Goal: Task Accomplishment & Management: Manage account settings

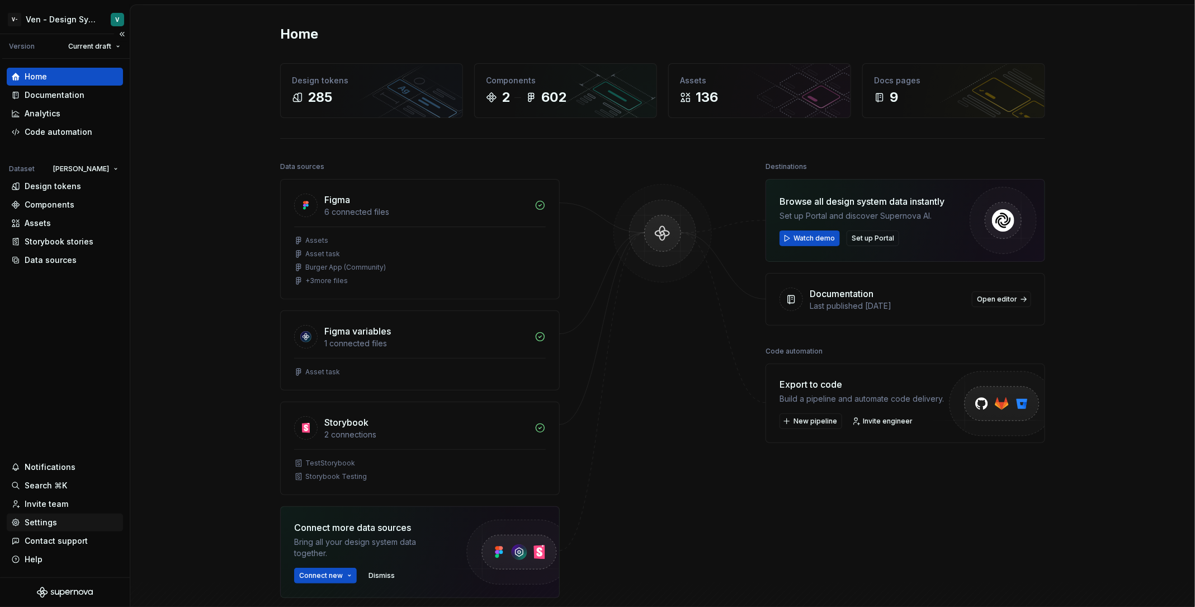
click at [55, 523] on div "Settings" at bounding box center [41, 522] width 32 height 11
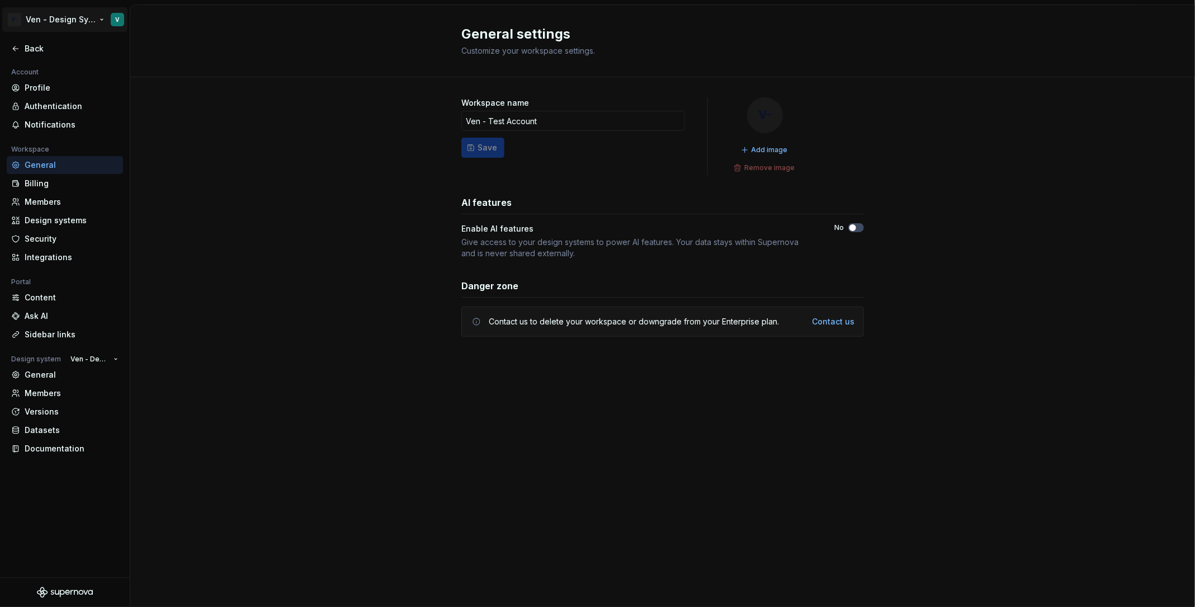
click at [75, 22] on html "V- Ven - Design System Test V Back Account Profile Authentication Notifications…" at bounding box center [597, 303] width 1195 height 607
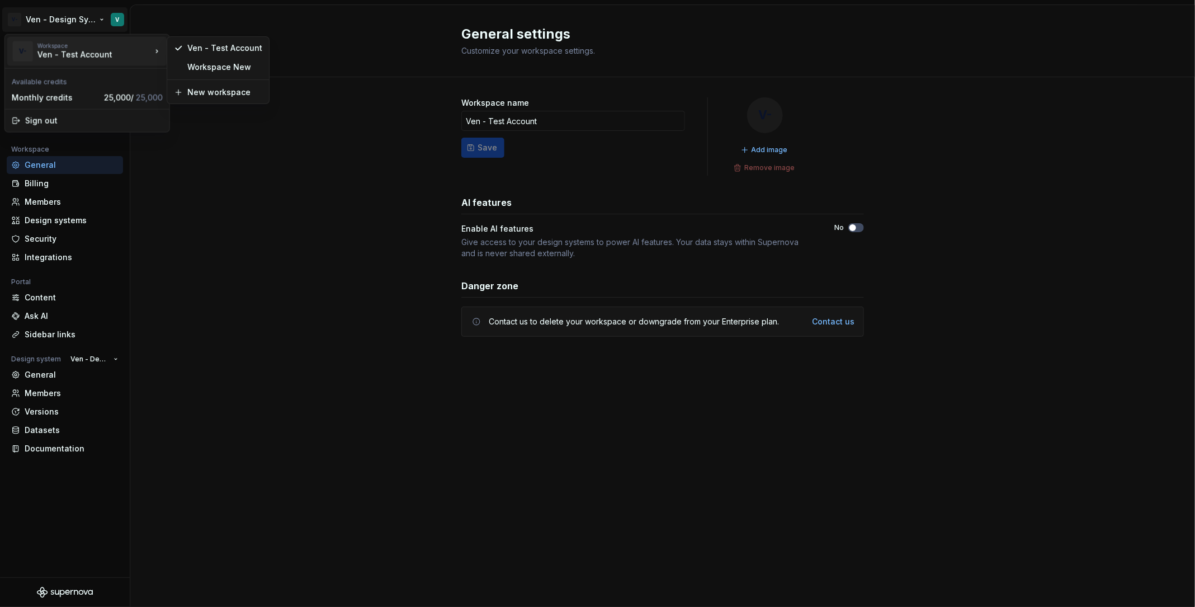
click at [252, 275] on html "V- Ven - Design System Test V Back Account Profile Authentication Notifications…" at bounding box center [597, 303] width 1195 height 607
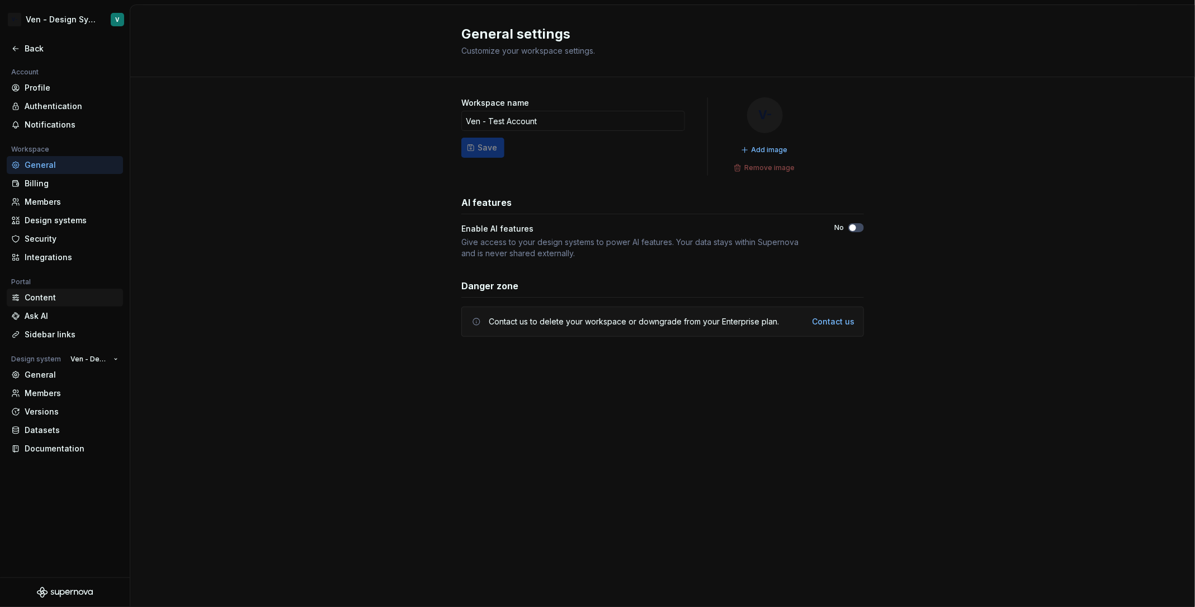
click at [79, 292] on div "Content" at bounding box center [72, 297] width 94 height 11
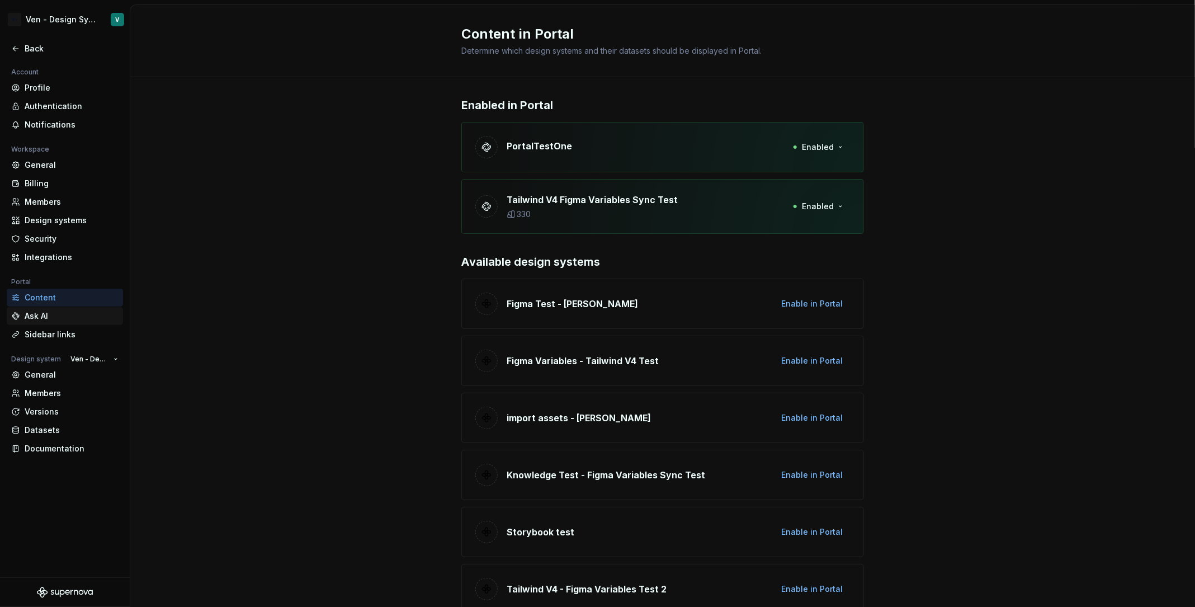
click at [65, 315] on div "Ask AI" at bounding box center [72, 315] width 94 height 11
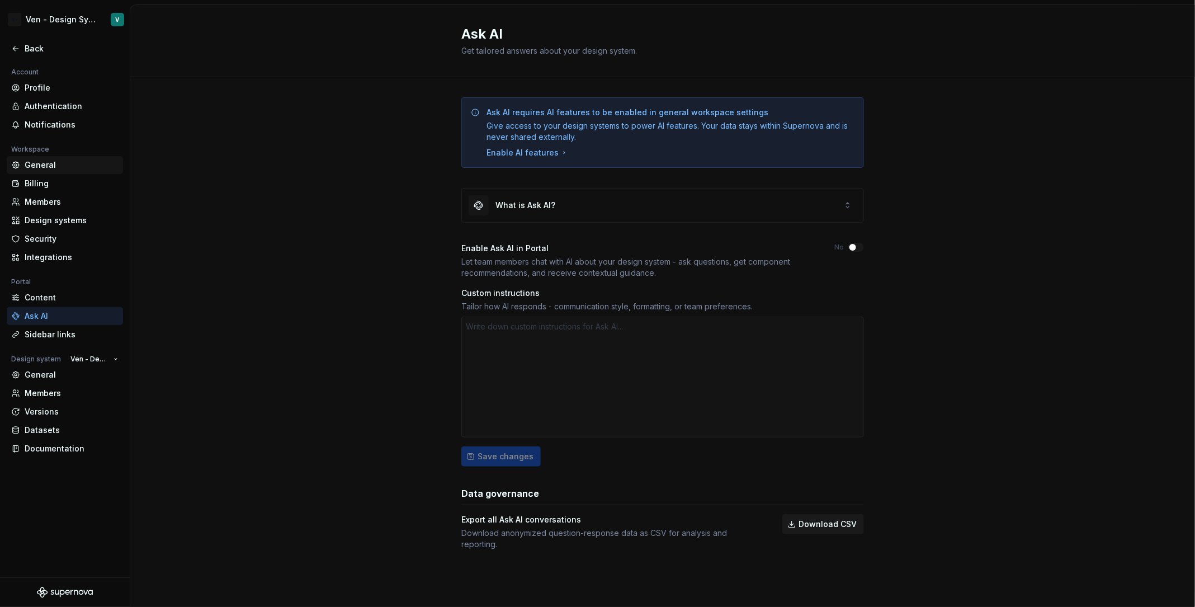
click at [77, 160] on div "General" at bounding box center [72, 164] width 94 height 11
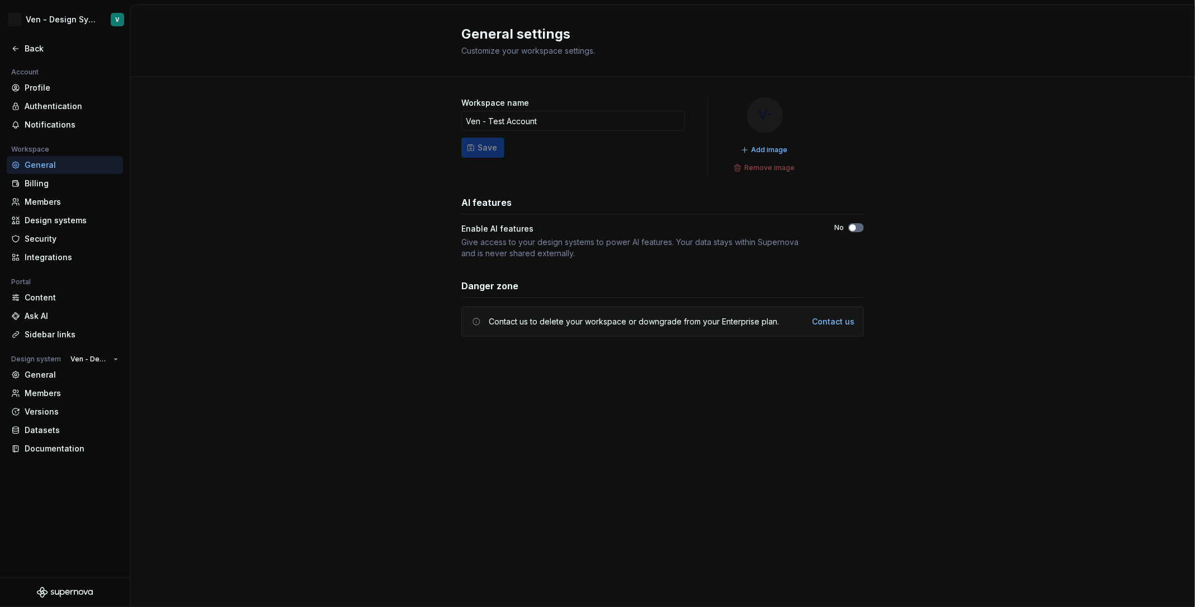
click at [859, 225] on button "No" at bounding box center [856, 227] width 16 height 9
click at [51, 301] on div "Content" at bounding box center [72, 297] width 94 height 11
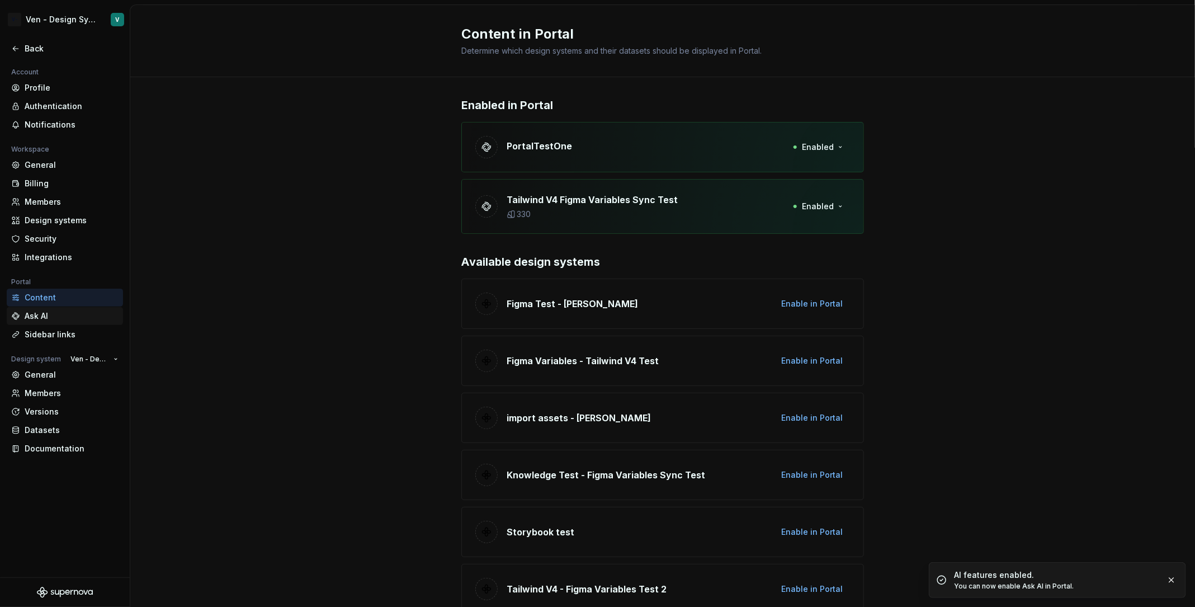
click at [77, 318] on div "Ask AI" at bounding box center [72, 315] width 94 height 11
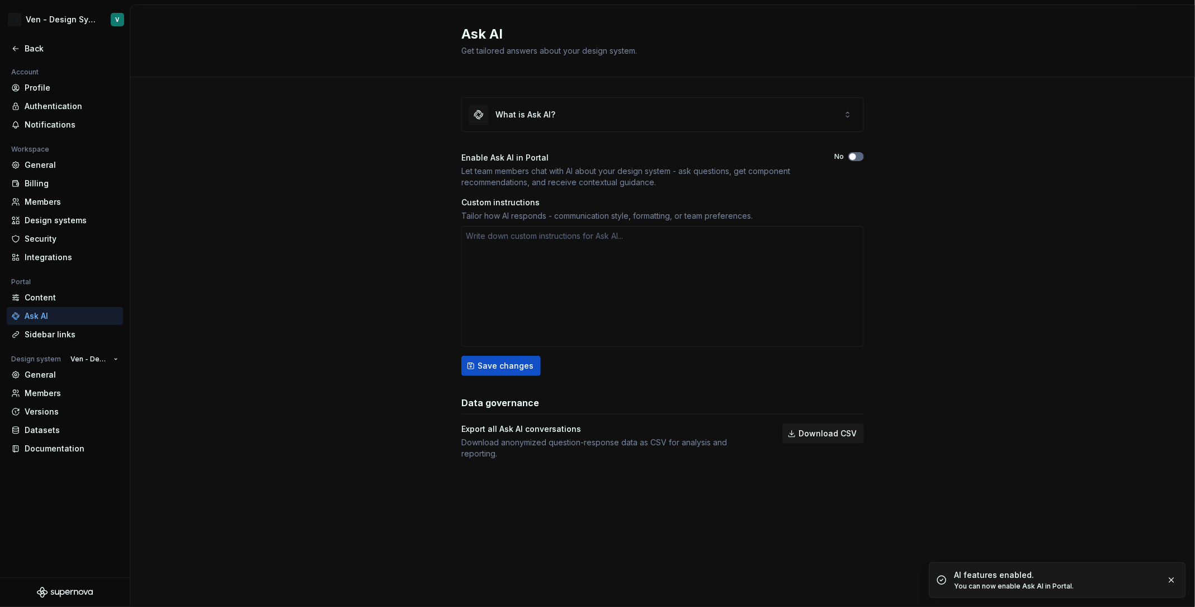
click at [859, 156] on button "No" at bounding box center [856, 156] width 16 height 9
click at [568, 290] on textarea at bounding box center [662, 286] width 403 height 121
click at [385, 255] on div "What is Ask AI? Enable Ask AI in Portal Let team members chat with AI about you…" at bounding box center [662, 289] width 1064 height 424
click at [511, 371] on button "Save changes" at bounding box center [500, 366] width 79 height 20
type textarea "*"
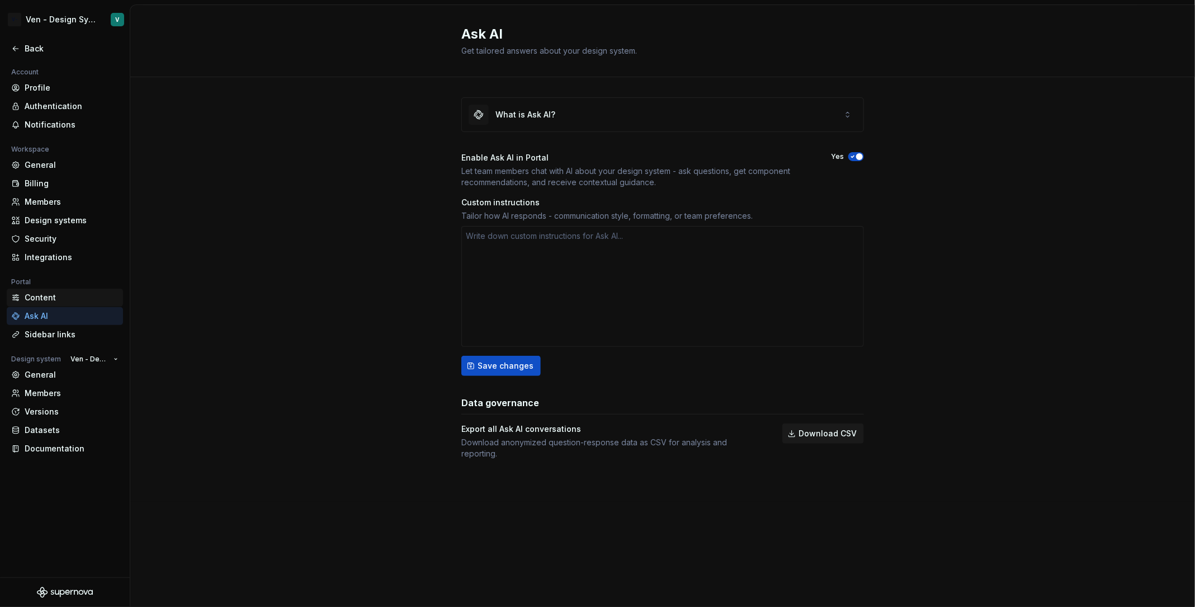
click at [64, 290] on div "Content" at bounding box center [65, 297] width 116 height 18
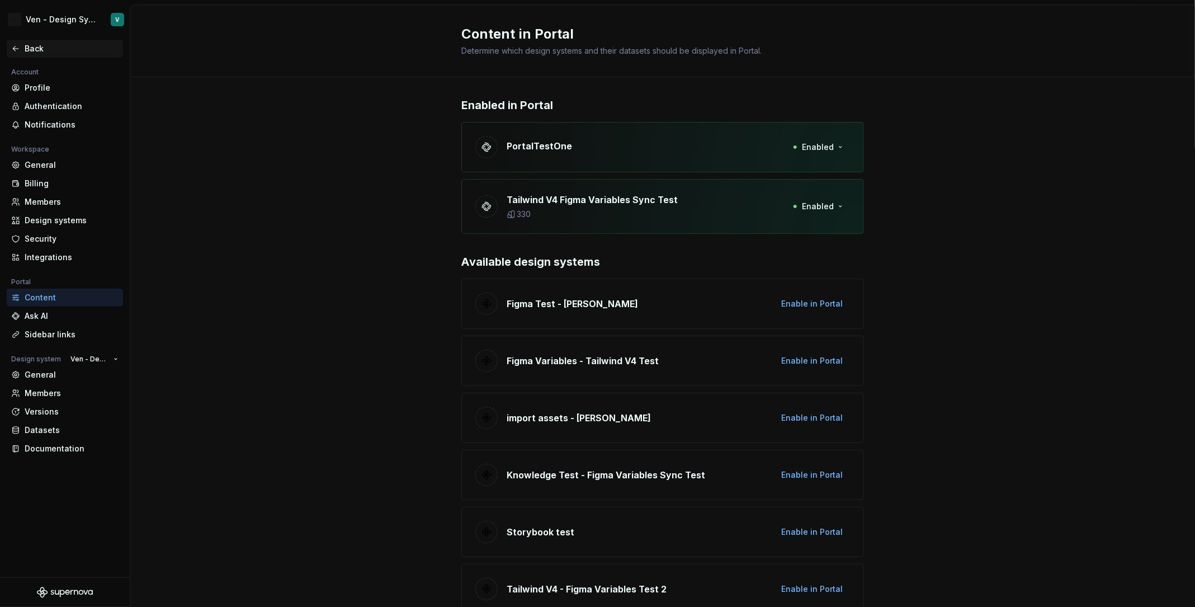
click at [65, 47] on div "Back" at bounding box center [72, 48] width 94 height 11
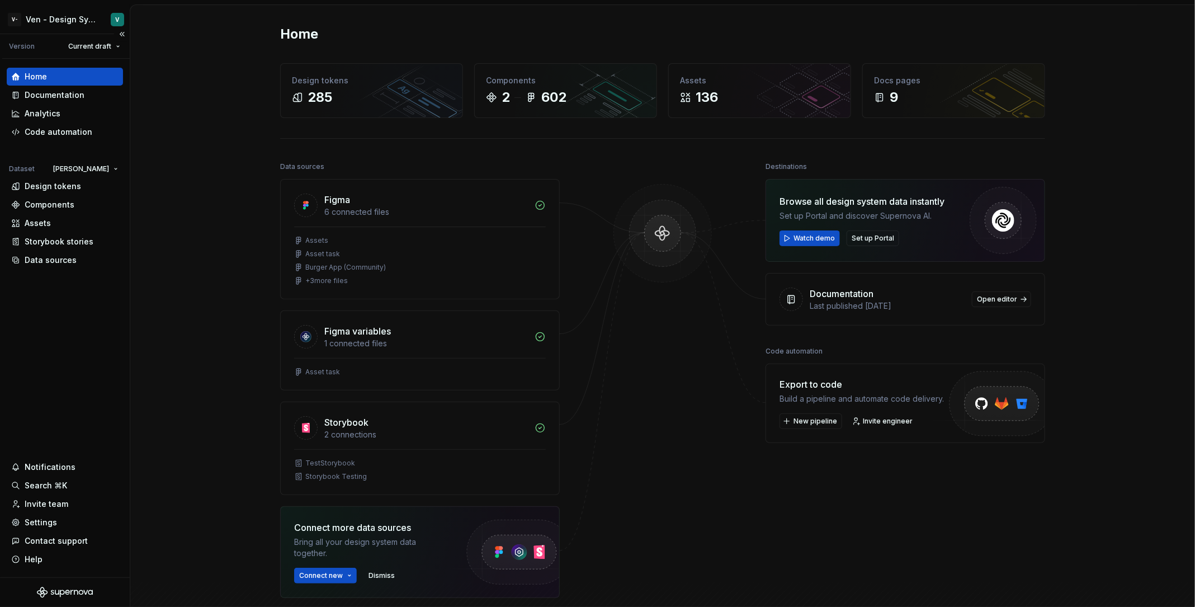
click at [83, 6] on div "V- Ven - Design System Test V" at bounding box center [65, 19] width 130 height 29
click at [87, 18] on html "V- Ven - Design System Test V Version Current draft Home Documentation Analytic…" at bounding box center [597, 303] width 1195 height 607
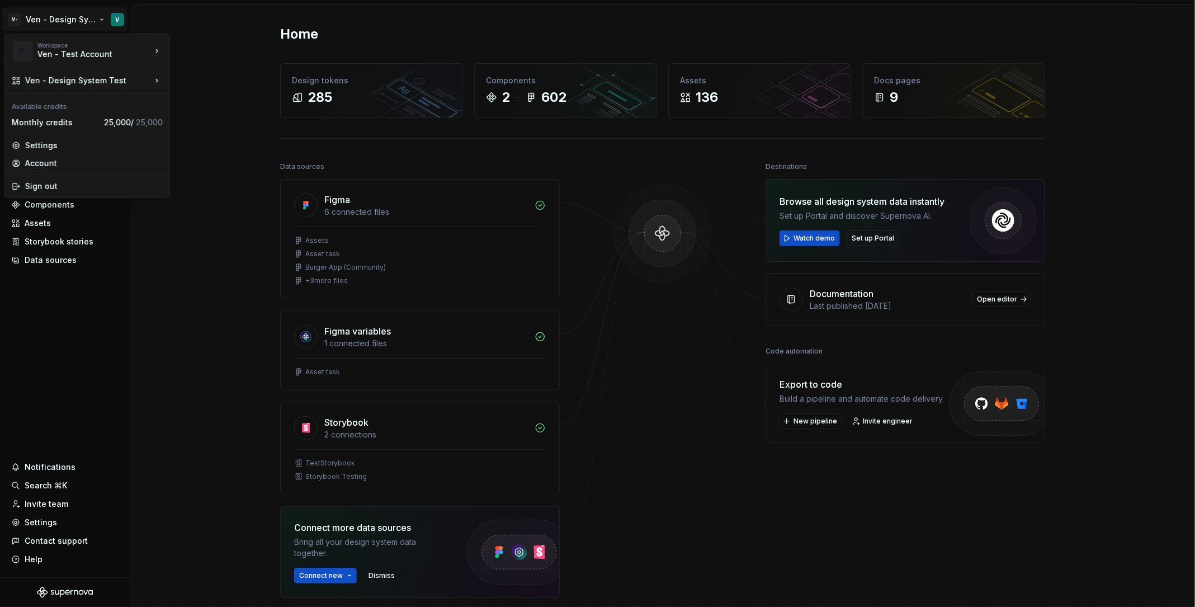
click at [184, 491] on html "V- Ven - Design System Test V Version Current draft Home Documentation Analytic…" at bounding box center [597, 303] width 1195 height 607
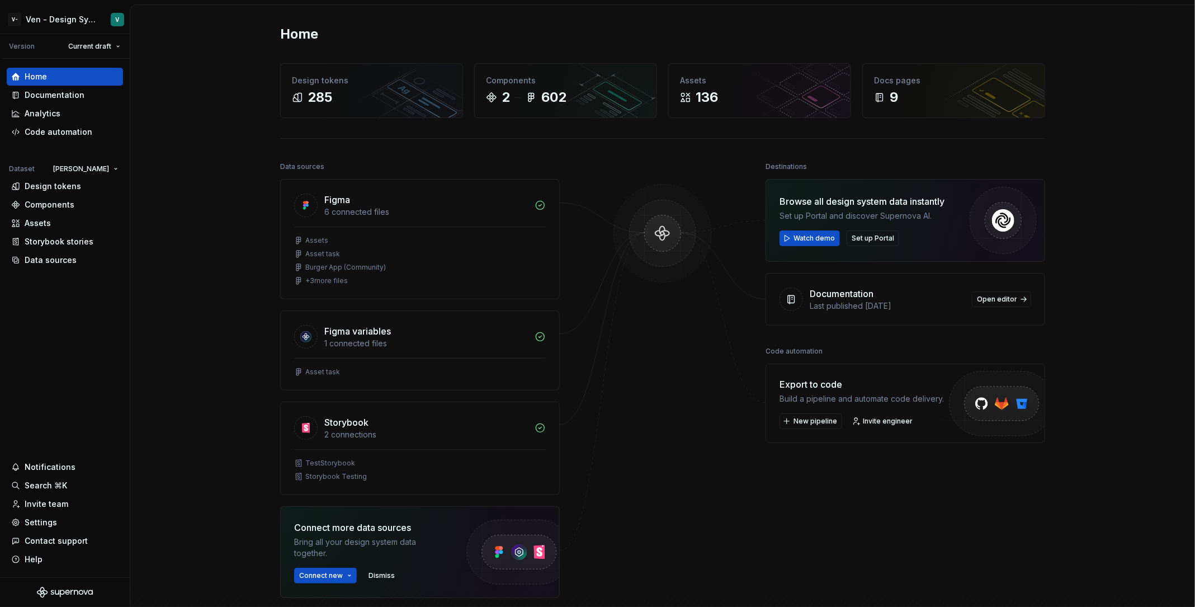
click at [837, 207] on div "Browse all design system data instantly" at bounding box center [861, 201] width 165 height 13
click at [882, 235] on span "Set up Portal" at bounding box center [872, 238] width 42 height 9
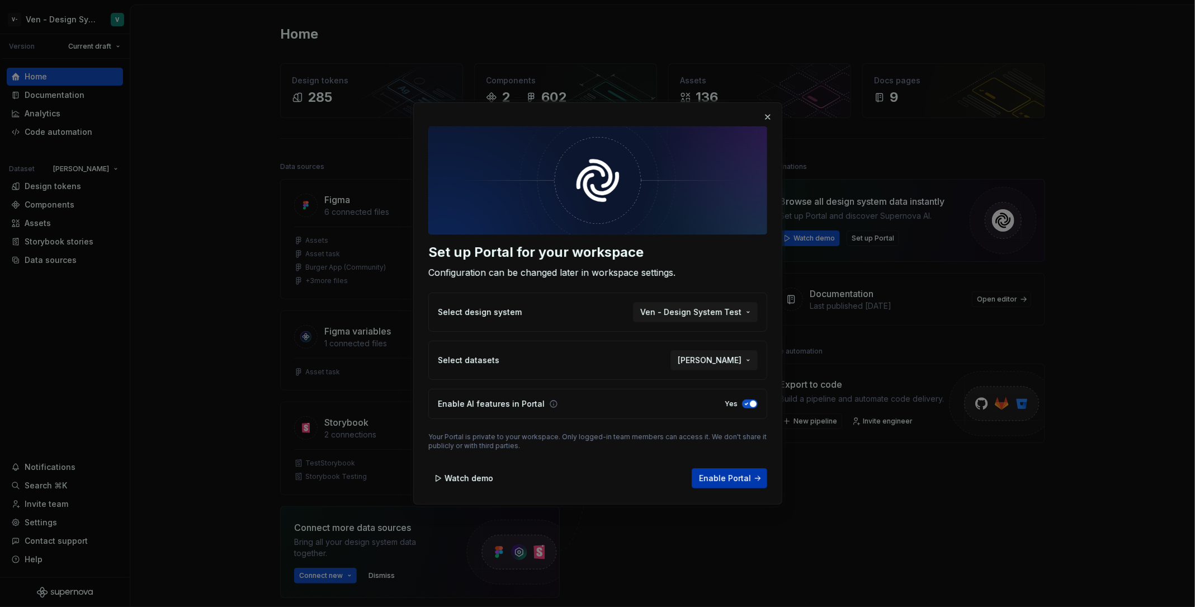
click at [722, 479] on span "Enable Portal" at bounding box center [725, 477] width 52 height 11
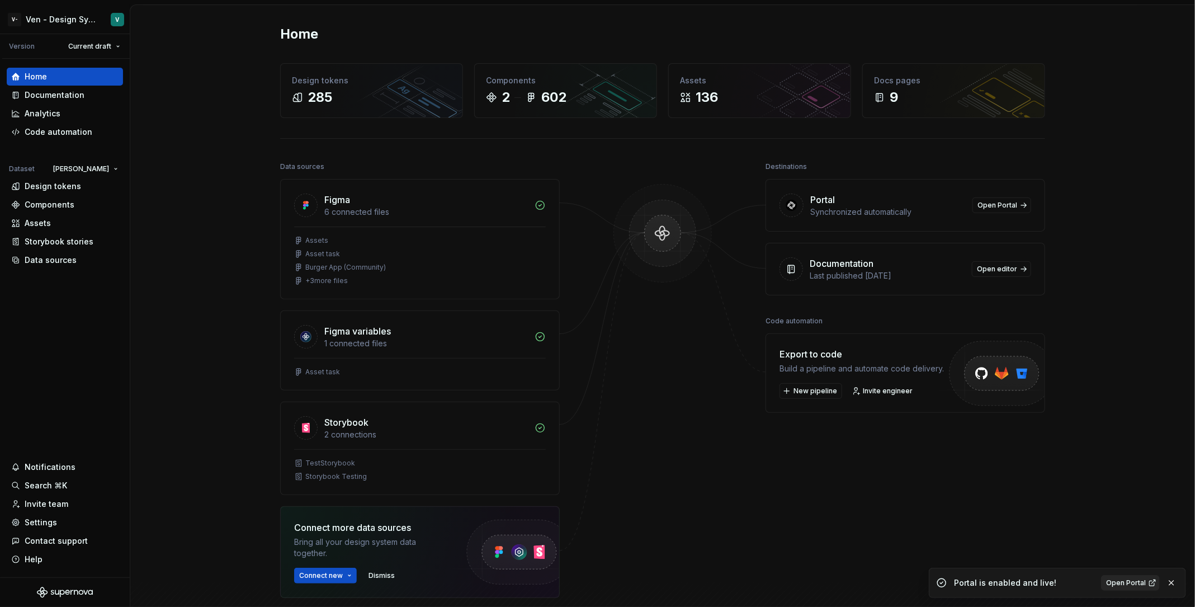
click at [1121, 582] on span "Open Portal" at bounding box center [1126, 582] width 40 height 9
click at [42, 518] on div "Settings" at bounding box center [41, 522] width 32 height 11
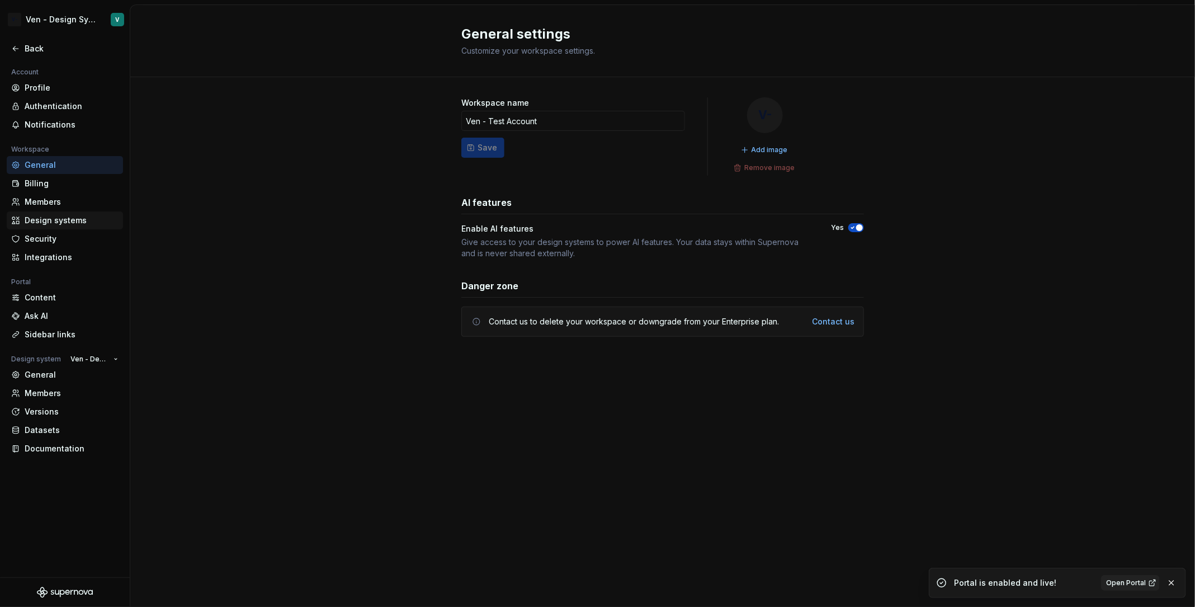
click at [63, 212] on div "Design systems" at bounding box center [65, 220] width 116 height 18
click at [72, 254] on div "Integrations" at bounding box center [72, 257] width 94 height 11
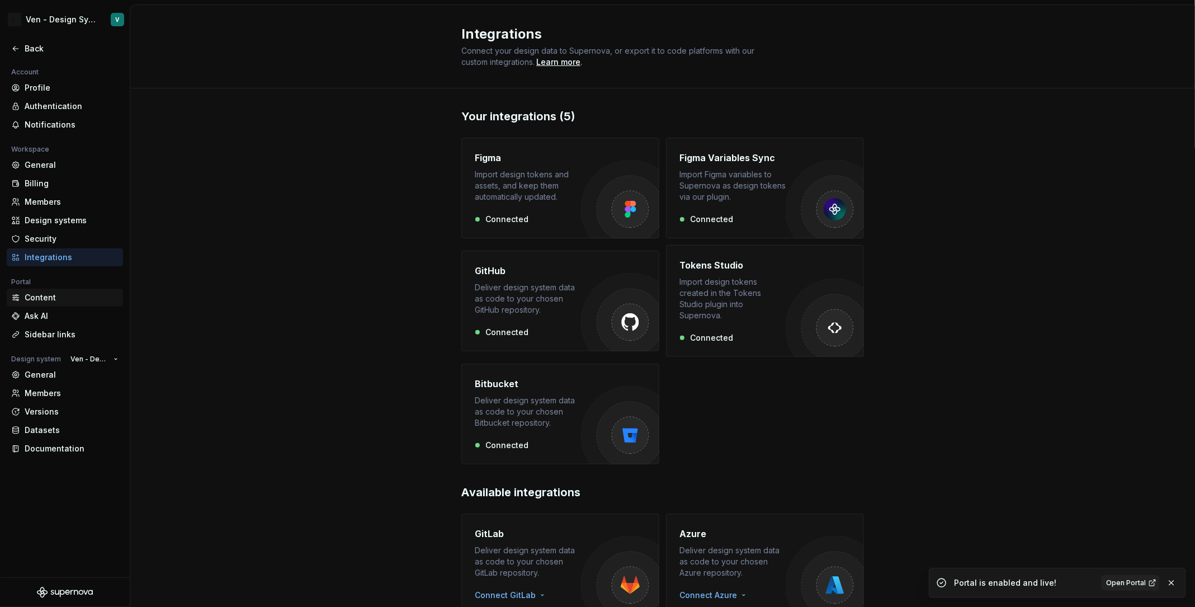
click at [72, 299] on div "Content" at bounding box center [72, 297] width 94 height 11
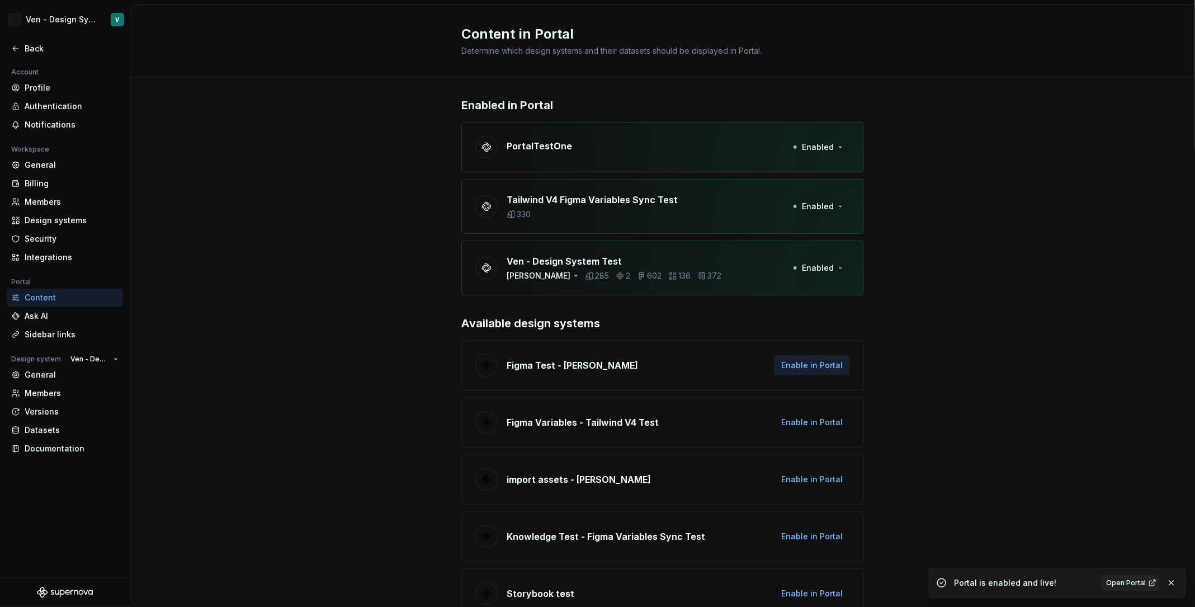
click at [821, 359] on span "Enable in Portal" at bounding box center [811, 364] width 61 height 11
click at [796, 367] on span "Enable in Portal" at bounding box center [811, 364] width 61 height 11
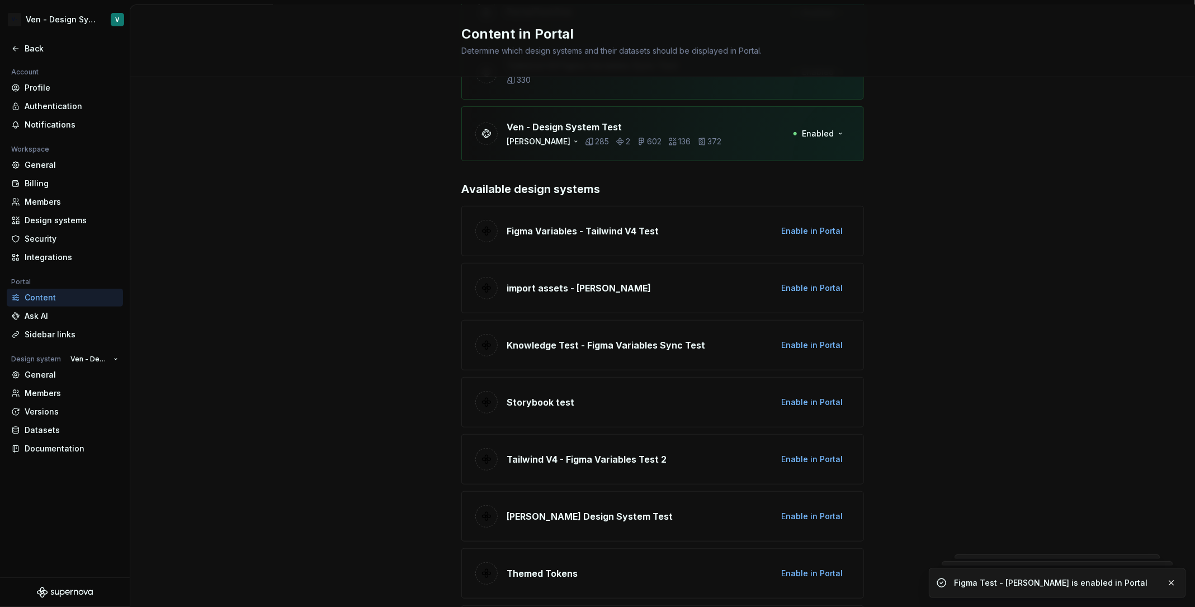
scroll to position [50, 0]
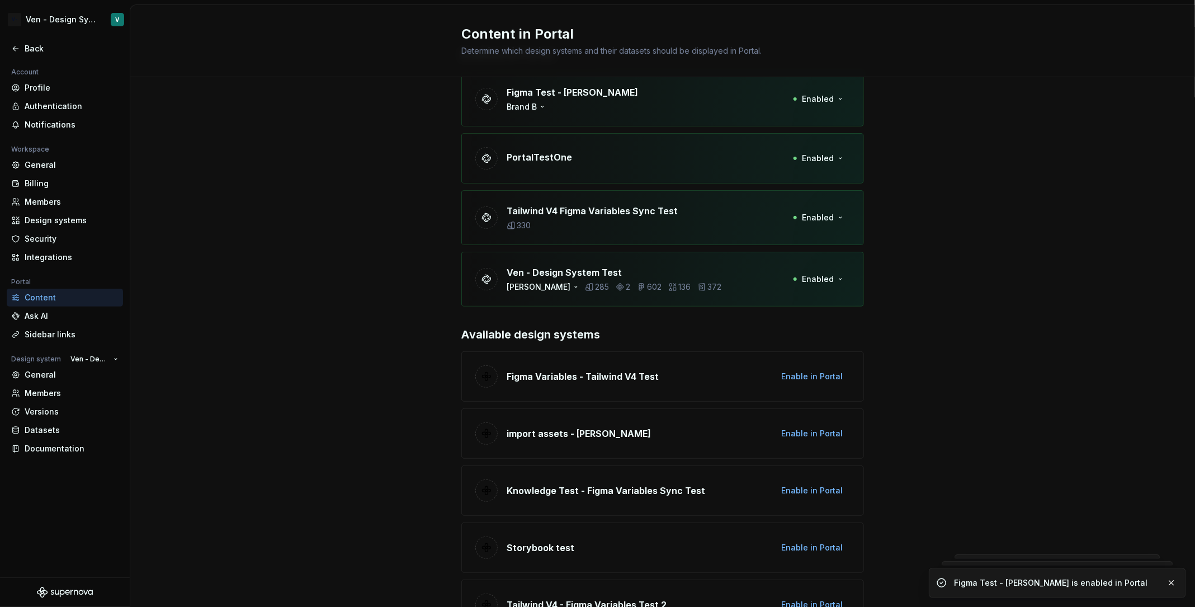
click at [818, 169] on div "PortalTestOne Enabled" at bounding box center [662, 158] width 403 height 50
click at [820, 160] on span "Enabled" at bounding box center [818, 158] width 32 height 11
click at [832, 154] on span "Enabled" at bounding box center [818, 158] width 32 height 11
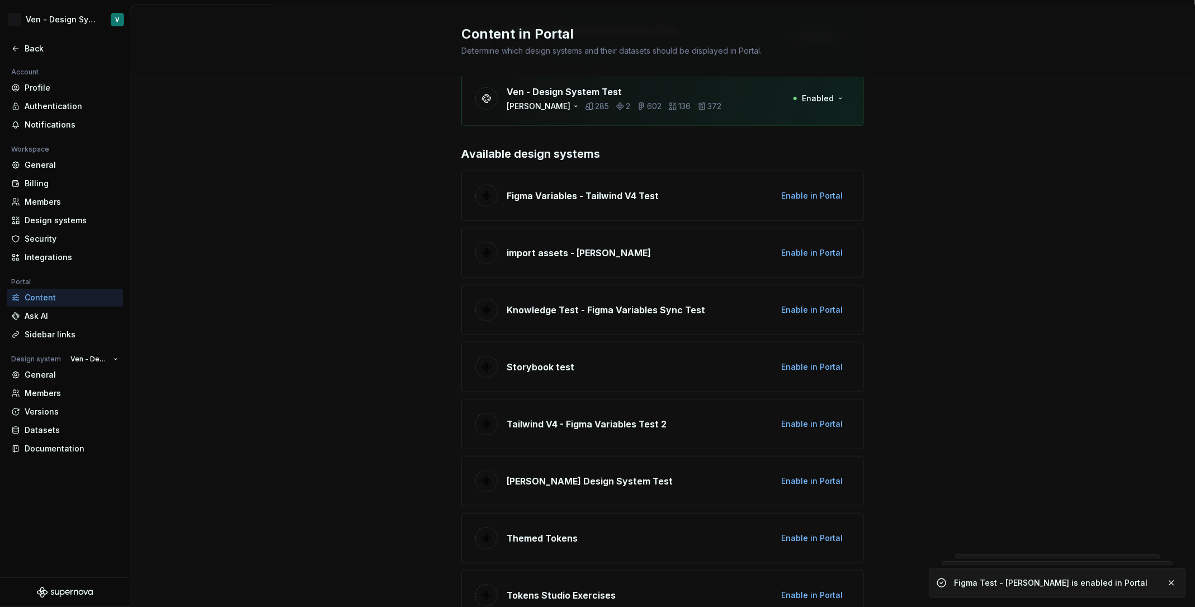
scroll to position [0, 0]
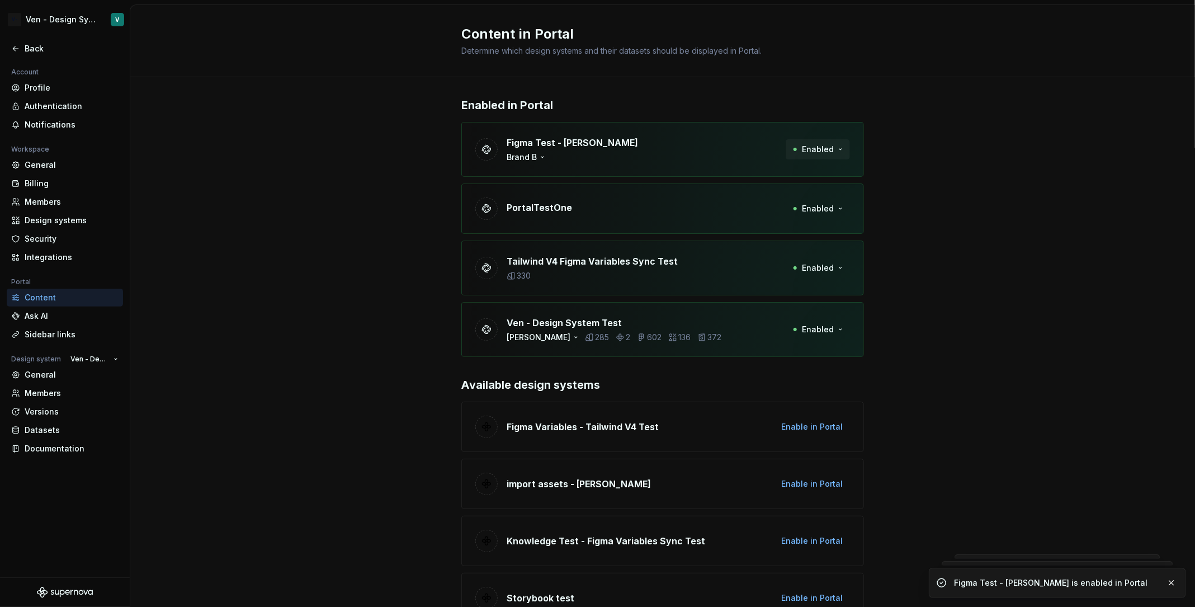
click at [809, 144] on span "Enabled" at bounding box center [818, 149] width 32 height 11
